Goal: Task Accomplishment & Management: Complete application form

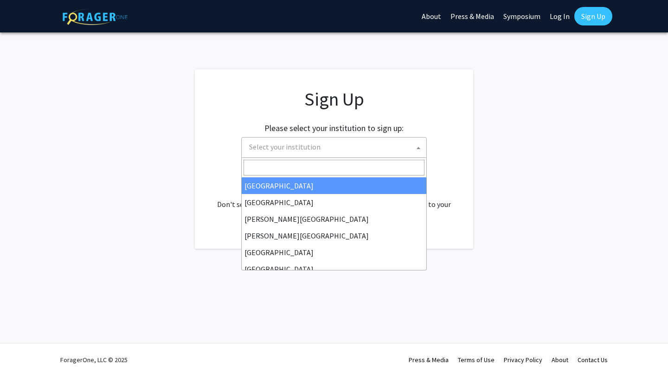
click at [382, 150] on span "Select your institution" at bounding box center [335, 147] width 181 height 19
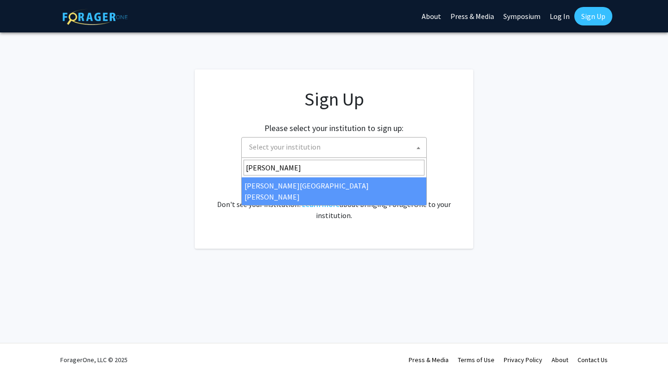
type input "Johns"
select select "1"
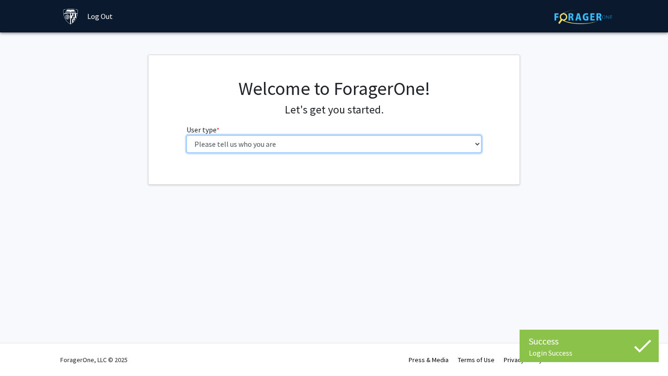
click at [372, 148] on select "Please tell us who you are Undergraduate Student Master's Student Doctoral Cand…" at bounding box center [333, 144] width 295 height 18
select select "2: masters"
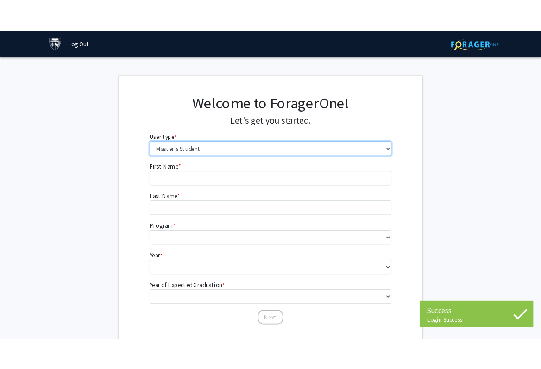
scroll to position [62, 0]
